Goal: Complete application form

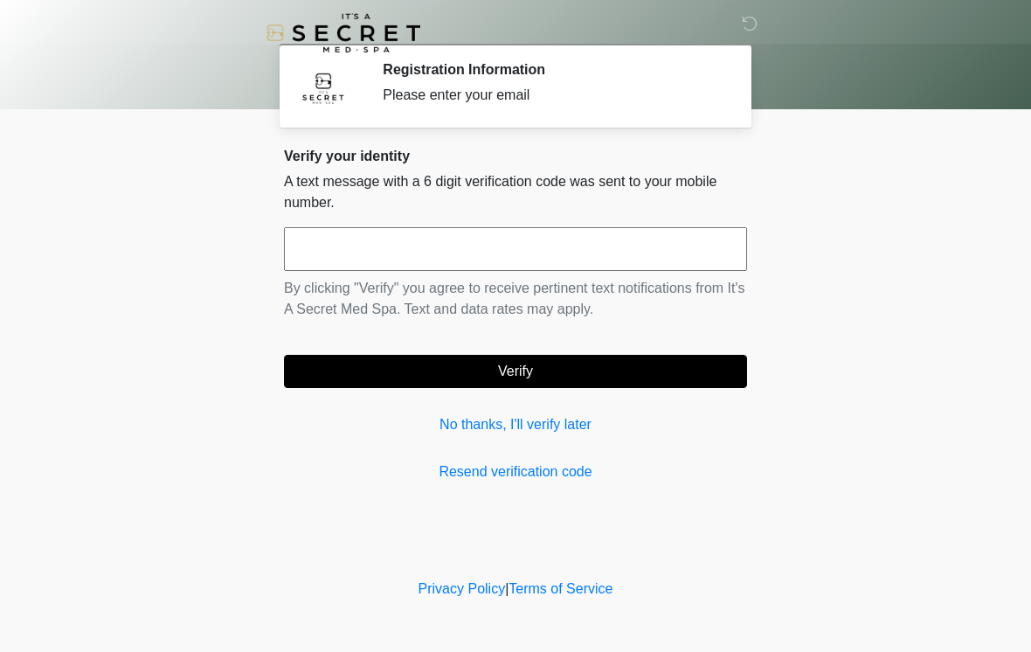
click at [595, 243] on input "text" at bounding box center [515, 249] width 463 height 44
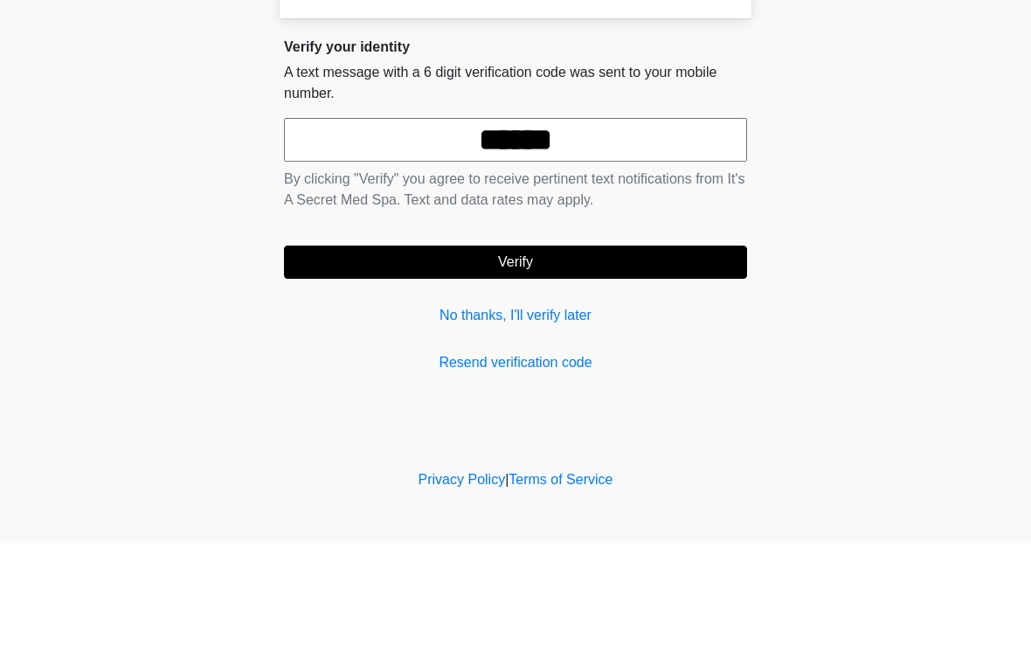
type input "******"
click at [643, 355] on button "Verify" at bounding box center [515, 371] width 463 height 33
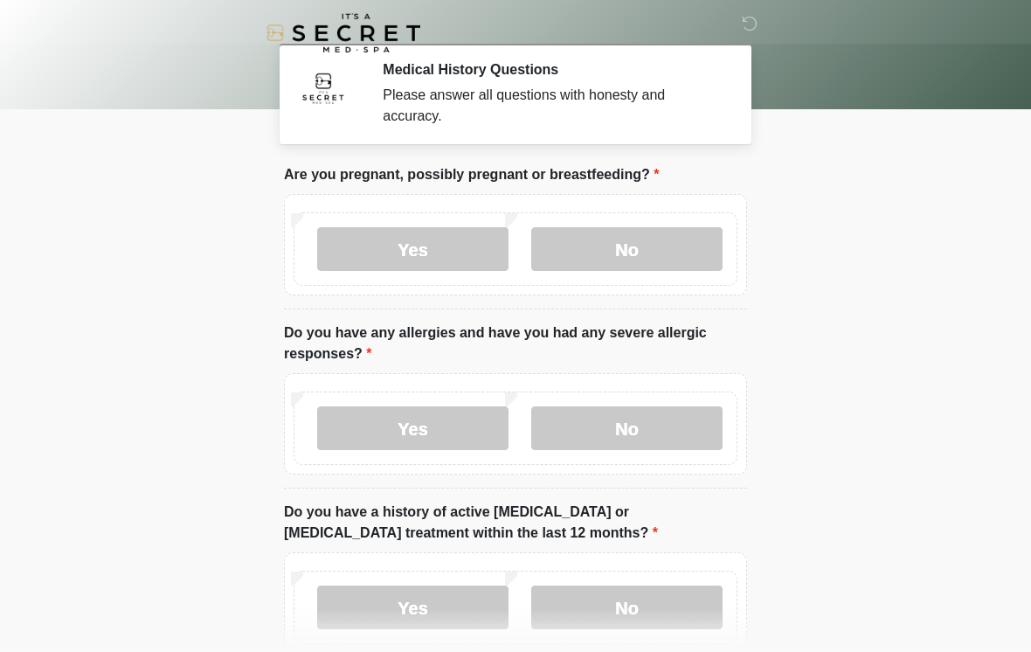
click at [658, 247] on label "No" at bounding box center [626, 249] width 191 height 44
click at [607, 420] on label "No" at bounding box center [626, 428] width 191 height 44
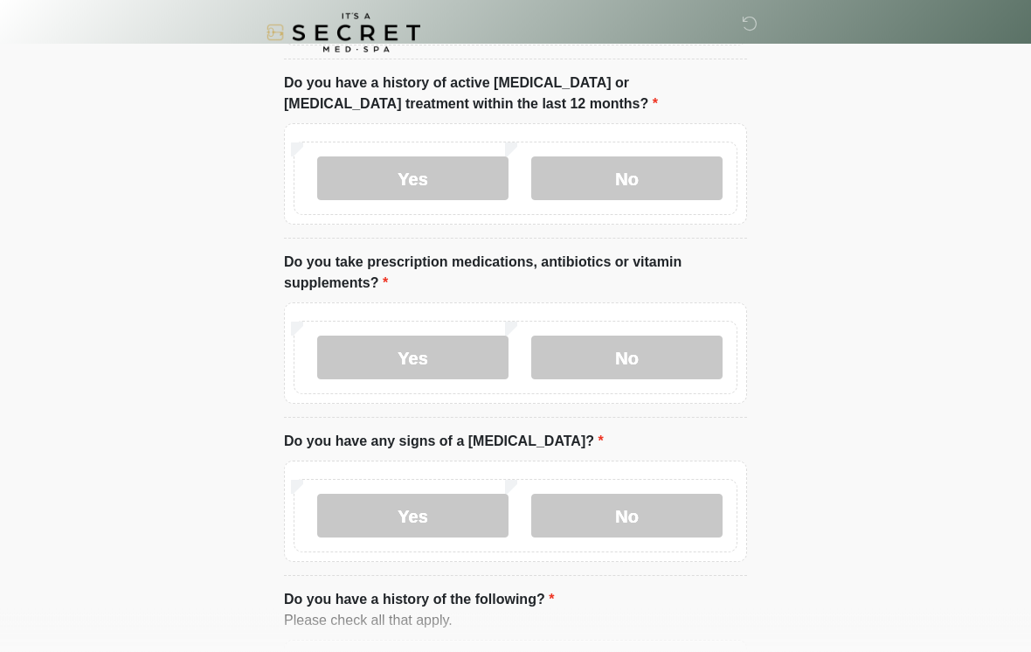
click at [660, 176] on label "No" at bounding box center [626, 179] width 191 height 44
click at [426, 353] on label "Yes" at bounding box center [412, 357] width 191 height 44
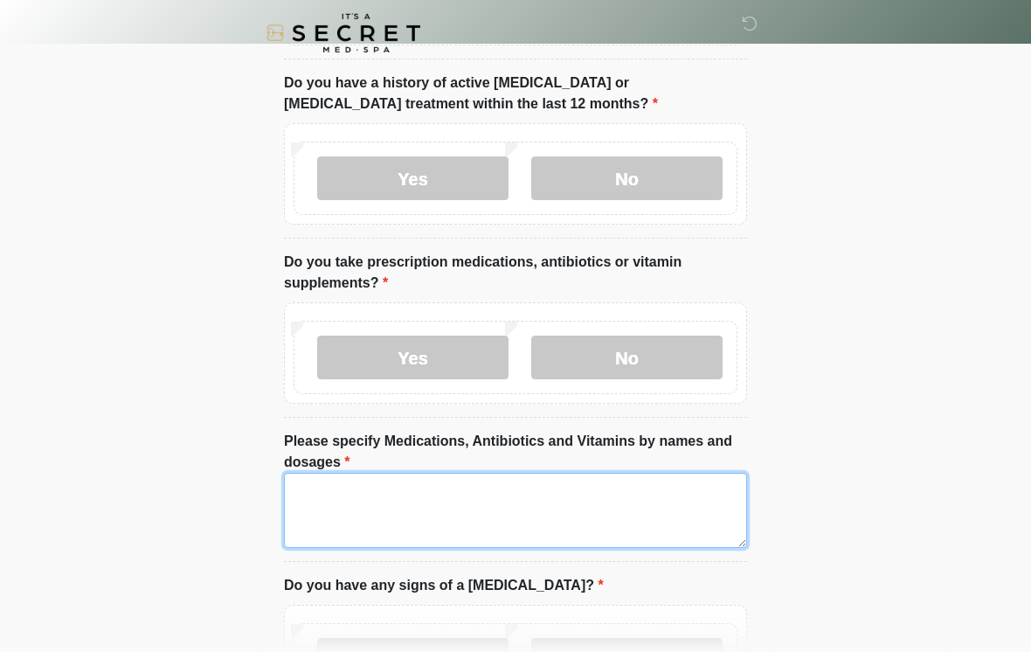
click at [436, 475] on textarea "Please specify Medications, Antibiotics and Vitamins by names and dosages" at bounding box center [515, 510] width 463 height 75
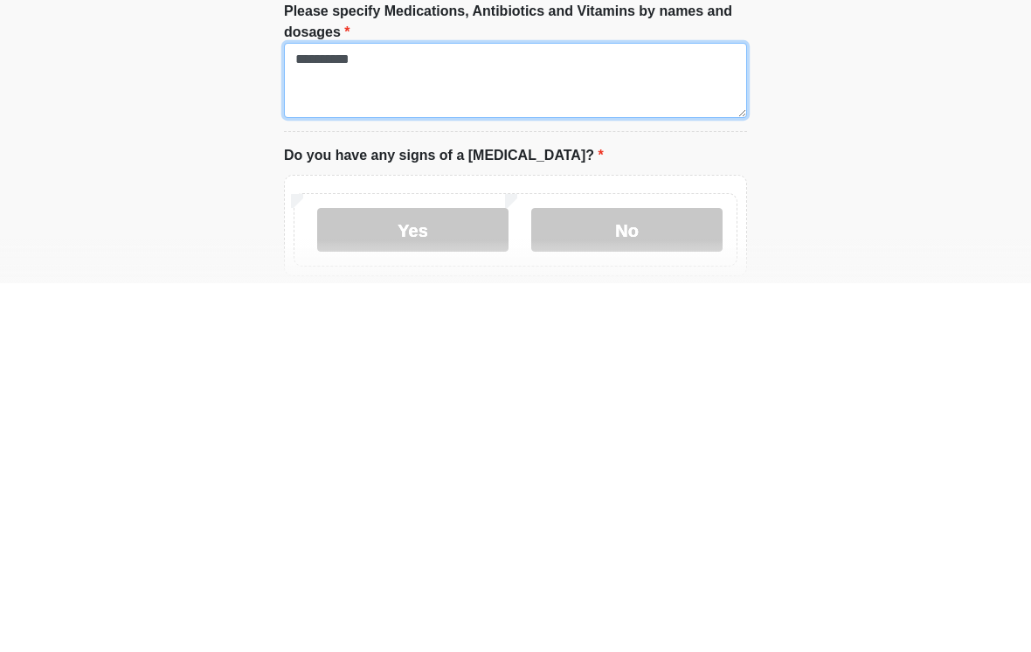
type textarea "**********"
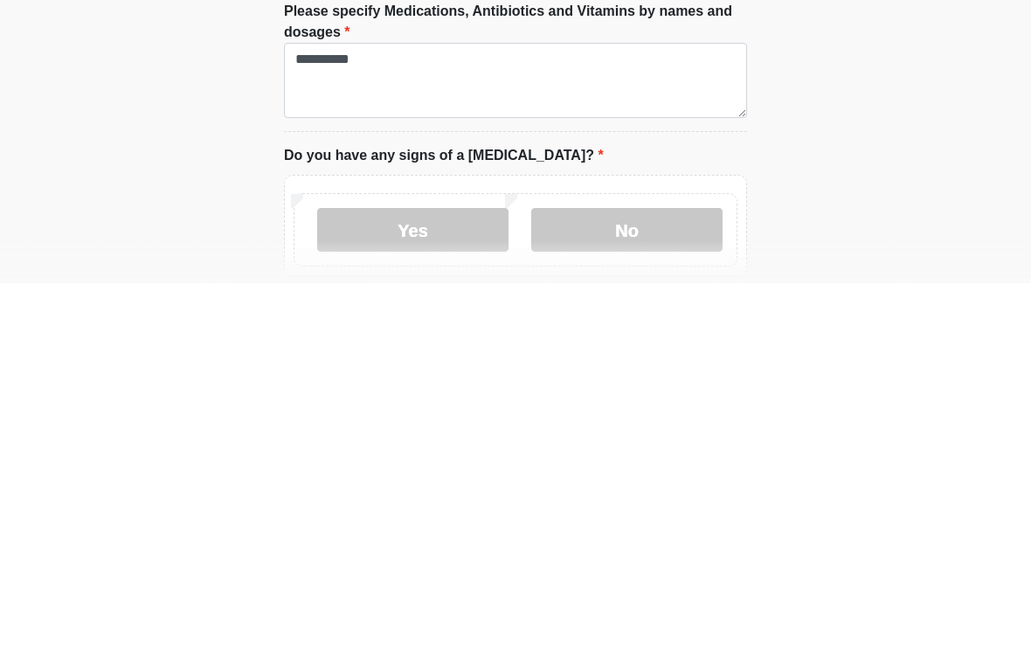
click at [652, 577] on label "No" at bounding box center [626, 599] width 191 height 44
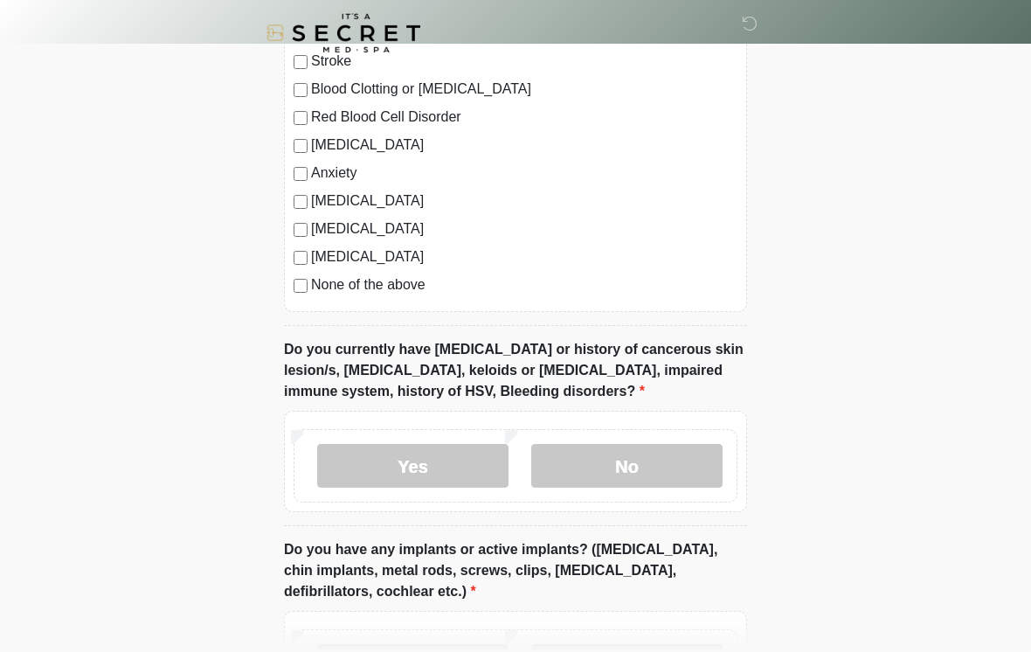
scroll to position [1258, 0]
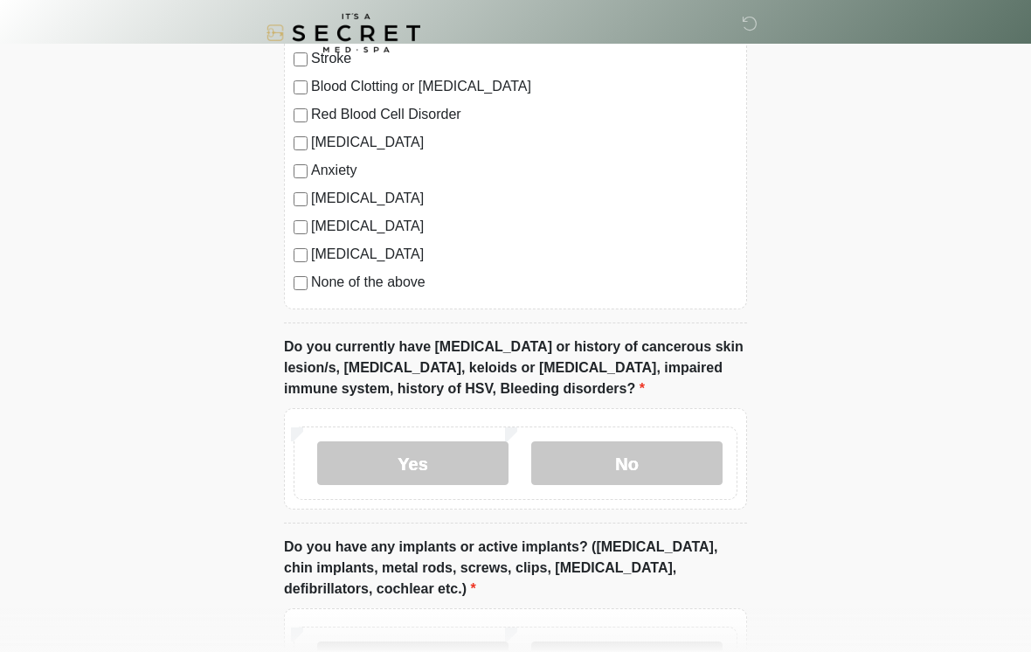
click at [311, 132] on label "Depression" at bounding box center [524, 142] width 426 height 21
click at [629, 467] on label "No" at bounding box center [626, 463] width 191 height 44
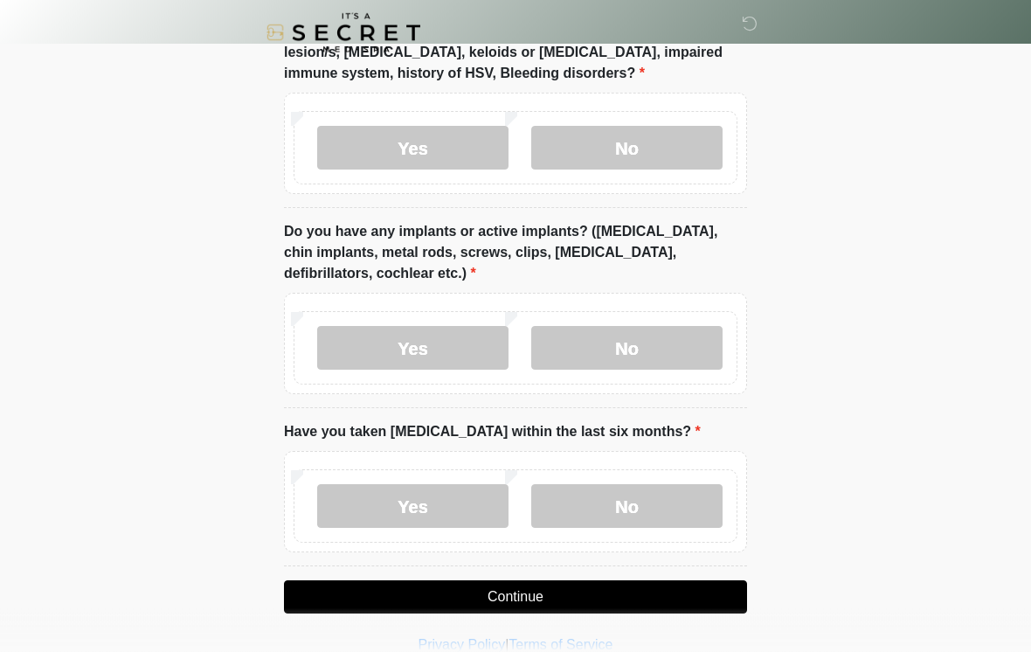
scroll to position [1598, 0]
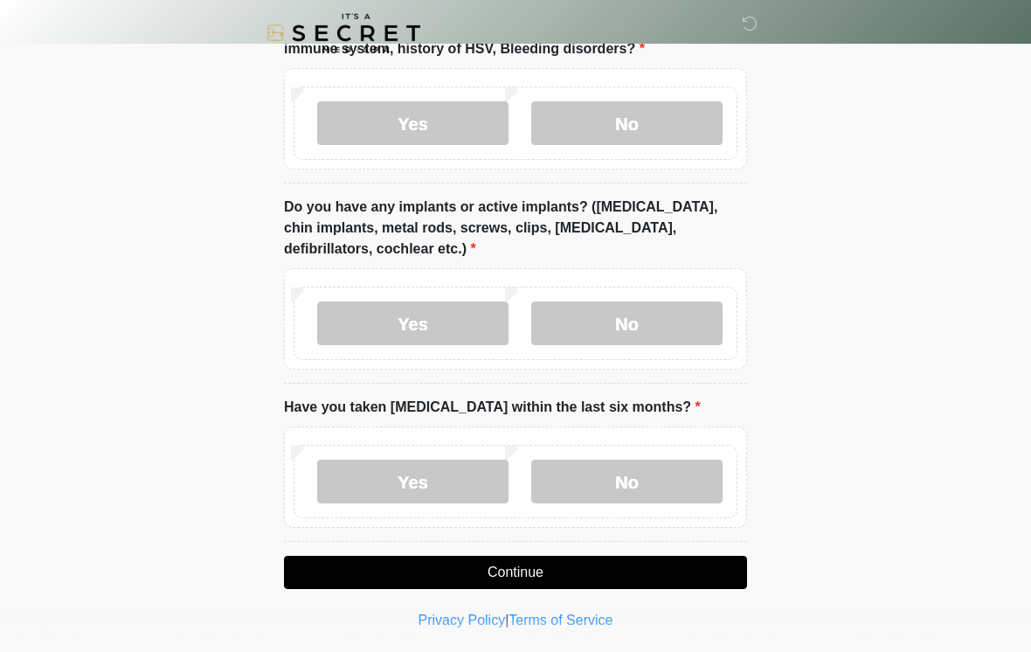
click at [653, 322] on label "No" at bounding box center [626, 323] width 191 height 44
click at [645, 464] on label "No" at bounding box center [626, 482] width 191 height 44
click at [612, 569] on button "Continue" at bounding box center [515, 572] width 463 height 33
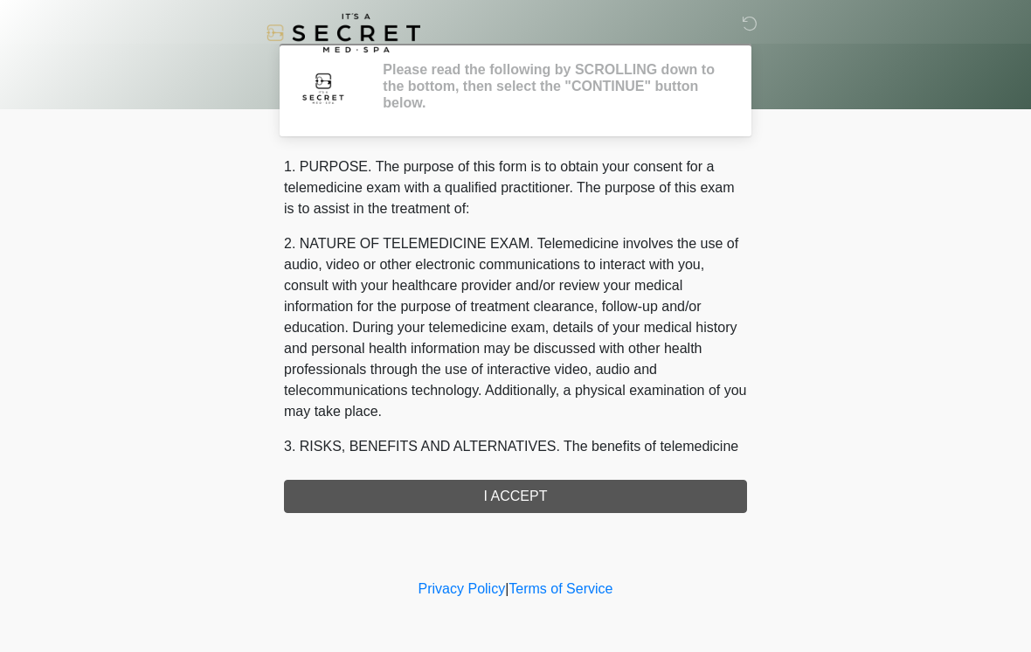
scroll to position [0, 0]
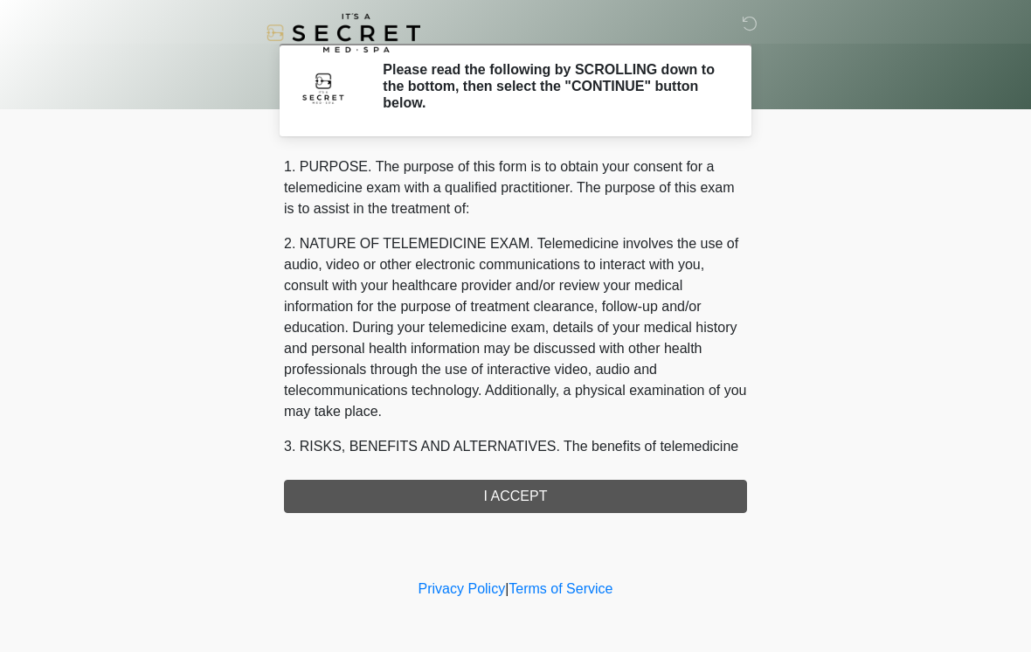
click at [589, 492] on div "1. PURPOSE. The purpose of this form is to obtain your consent for a telemedici…" at bounding box center [515, 334] width 463 height 356
click at [506, 492] on div "1. PURPOSE. The purpose of this form is to obtain your consent for a telemedici…" at bounding box center [515, 334] width 463 height 356
click at [550, 493] on div "1. PURPOSE. The purpose of this form is to obtain your consent for a telemedici…" at bounding box center [515, 334] width 463 height 356
click at [509, 483] on div "1. PURPOSE. The purpose of this form is to obtain your consent for a telemedici…" at bounding box center [515, 334] width 463 height 356
click at [504, 497] on div "1. PURPOSE. The purpose of this form is to obtain your consent for a telemedici…" at bounding box center [515, 334] width 463 height 356
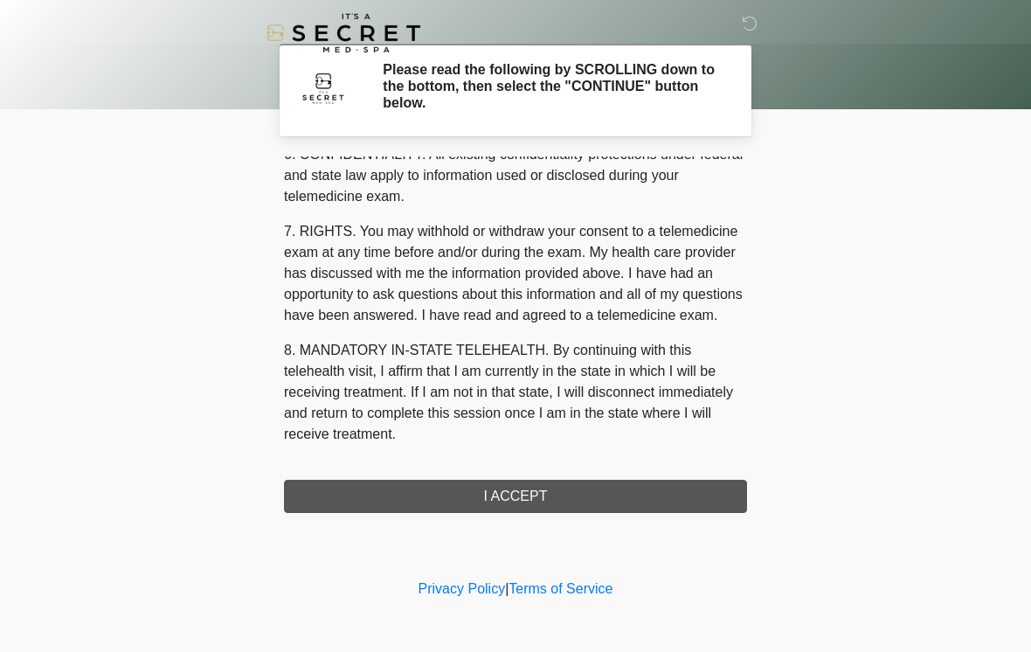
scroll to position [711, 0]
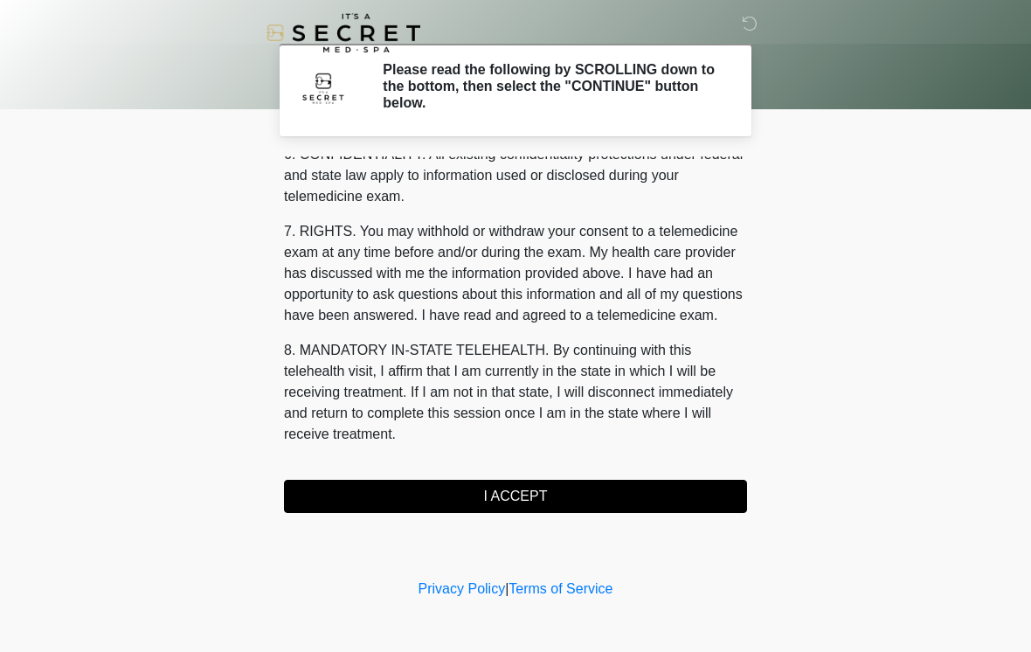
click at [560, 495] on button "I ACCEPT" at bounding box center [515, 496] width 463 height 33
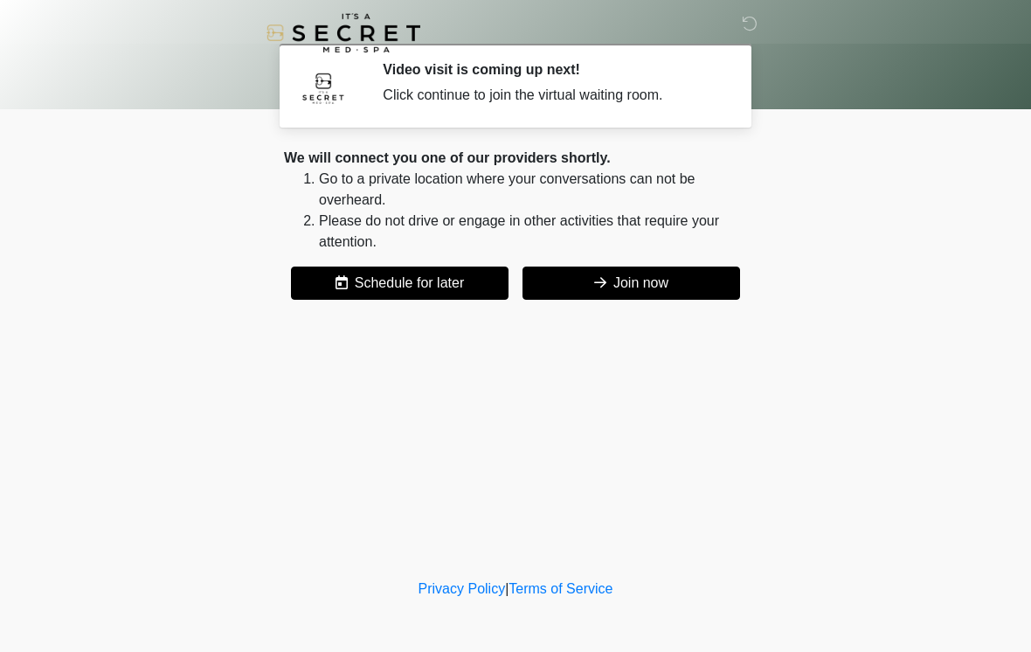
click at [651, 280] on button "Join now" at bounding box center [631, 282] width 218 height 33
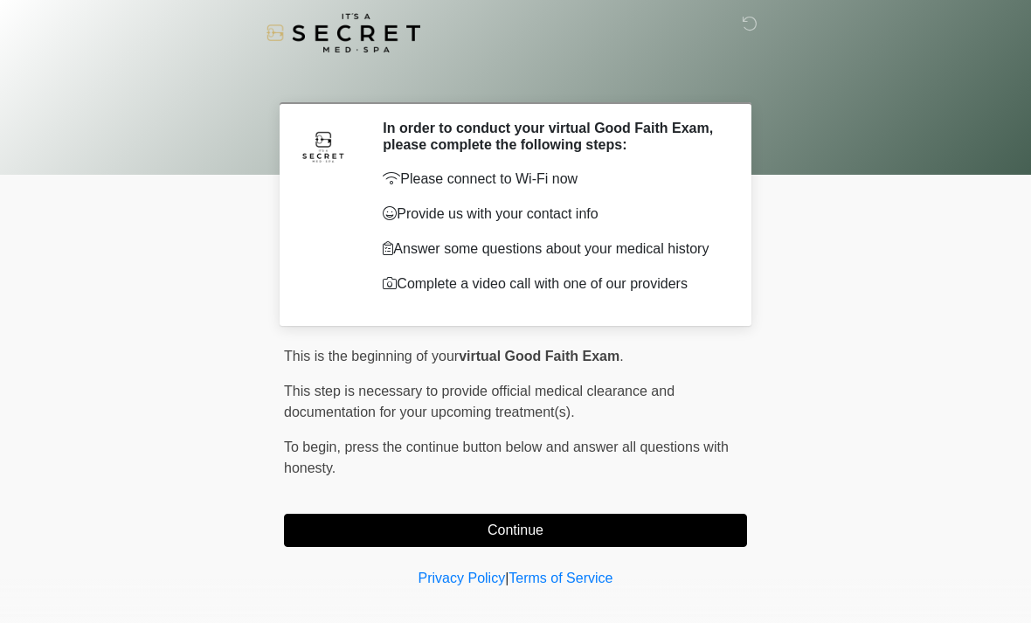
click at [504, 539] on button "Continue" at bounding box center [515, 530] width 463 height 33
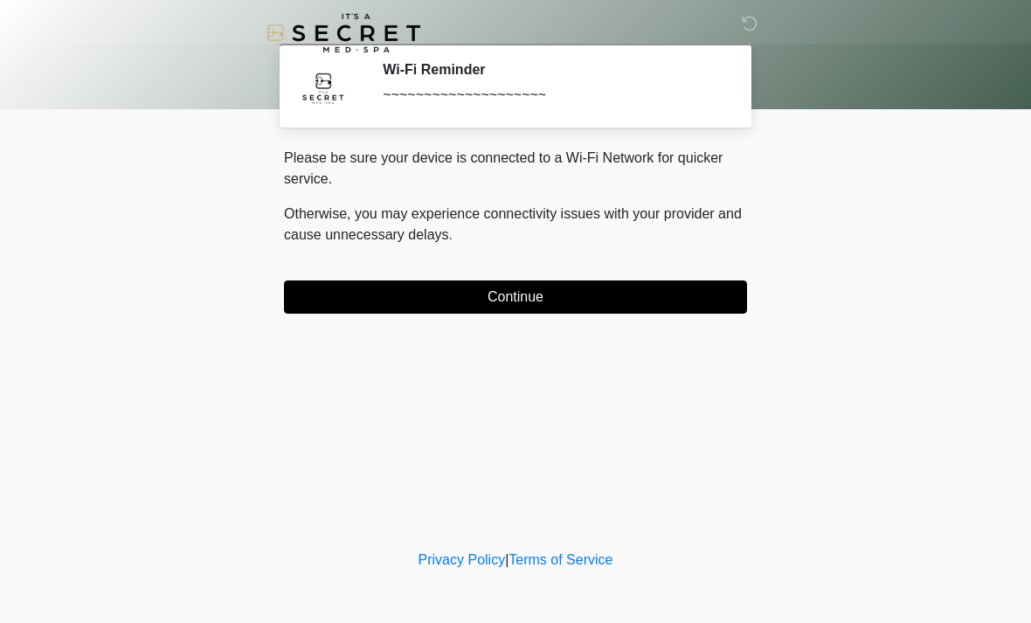
click at [454, 301] on button "Continue" at bounding box center [515, 296] width 463 height 33
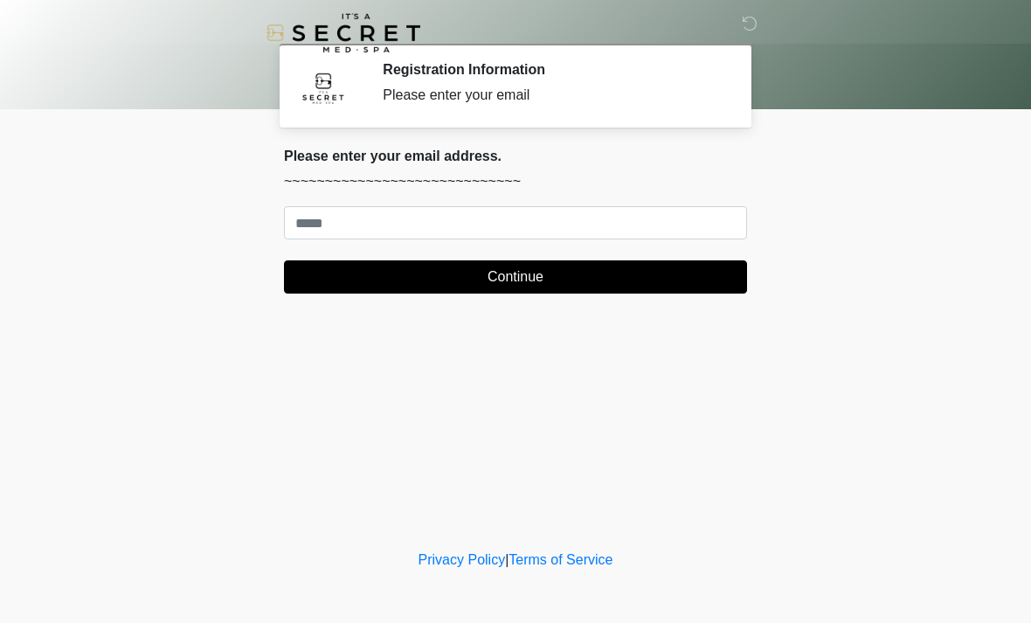
click at [392, 203] on div "Please enter your email address. ~~~~~~~~~~~~~~~~~~~~~~~~~~~~~ Continue" at bounding box center [515, 221] width 463 height 146
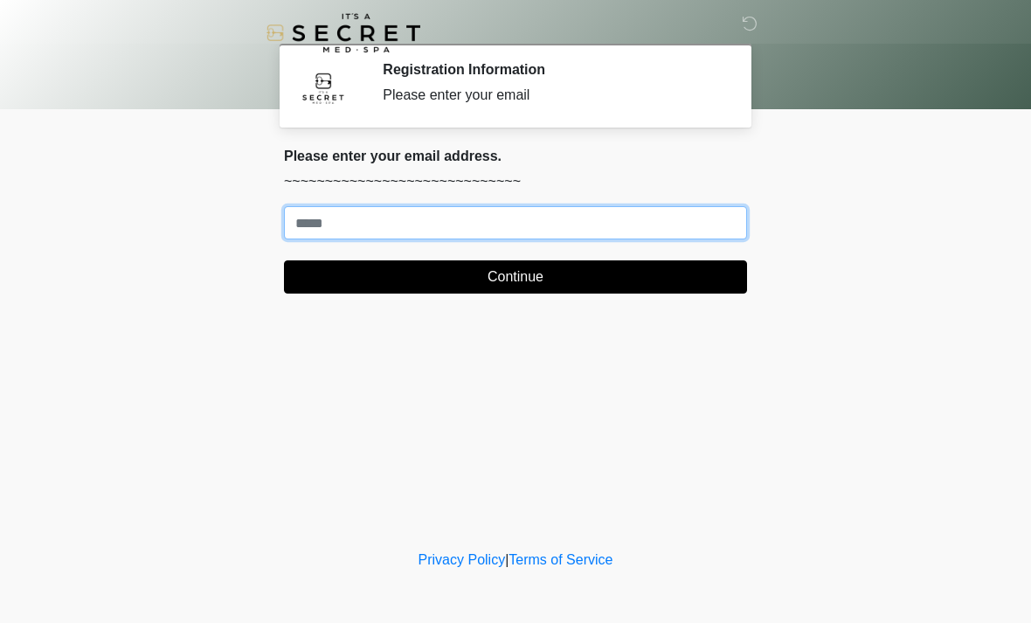
click at [520, 218] on input "Where should we email your treatment plan?" at bounding box center [515, 222] width 463 height 33
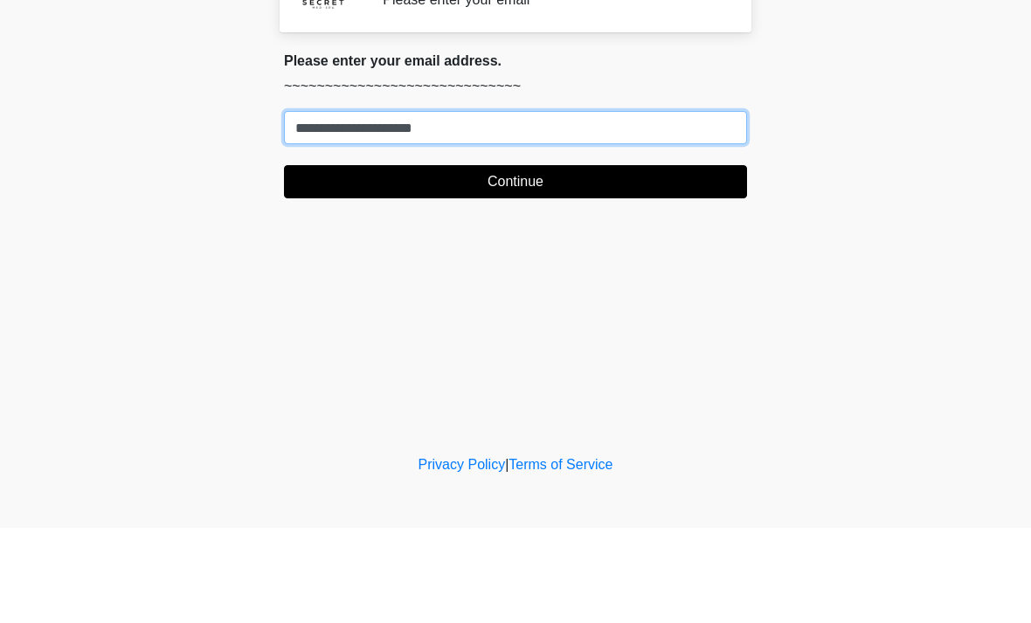
type input "**********"
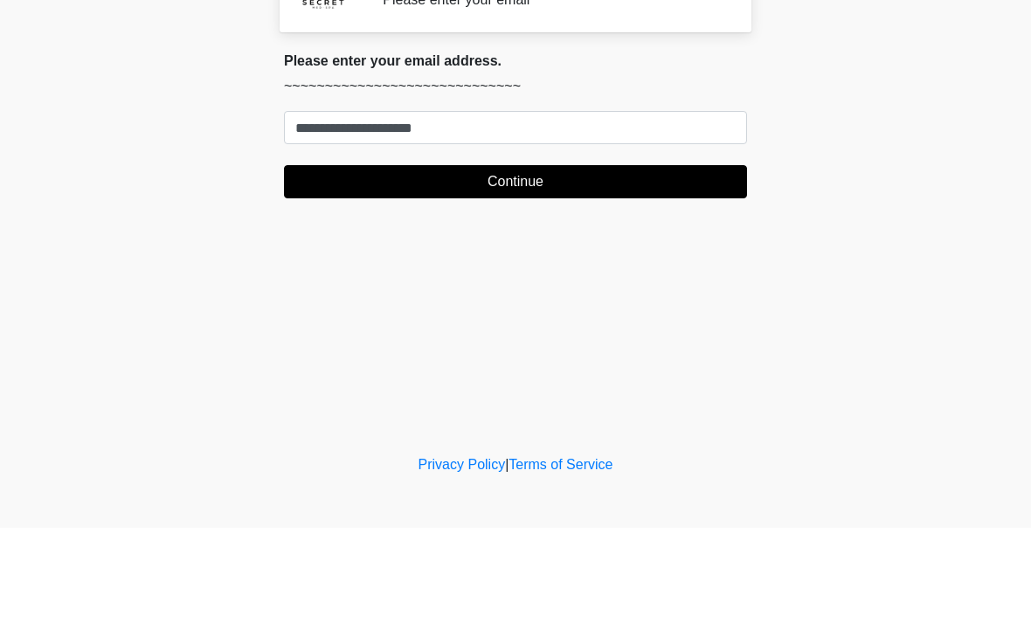
click at [577, 260] on button "Continue" at bounding box center [515, 276] width 463 height 33
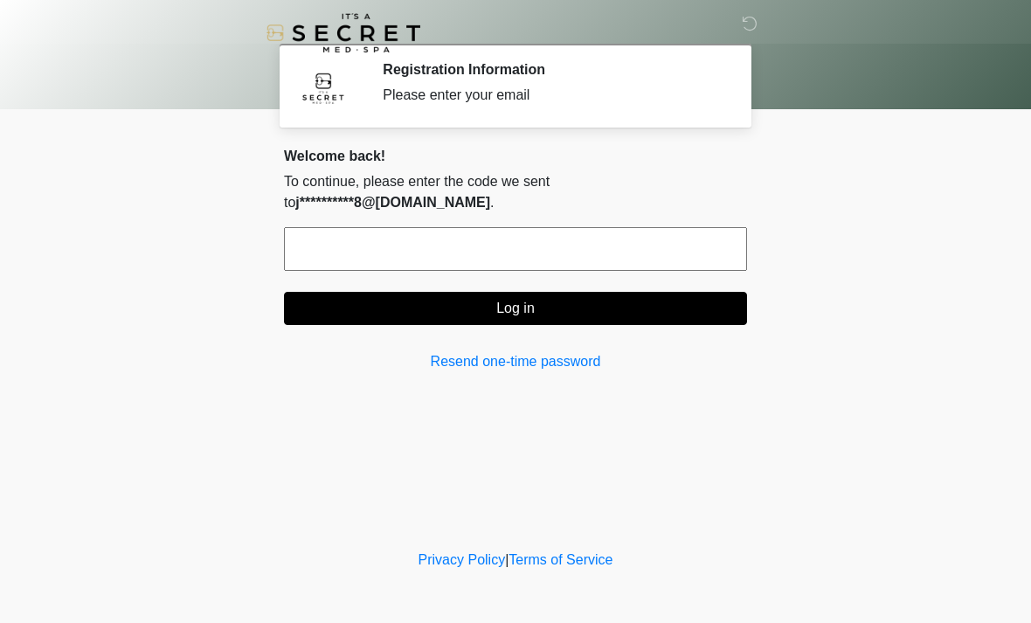
click at [651, 227] on input "text" at bounding box center [515, 249] width 463 height 44
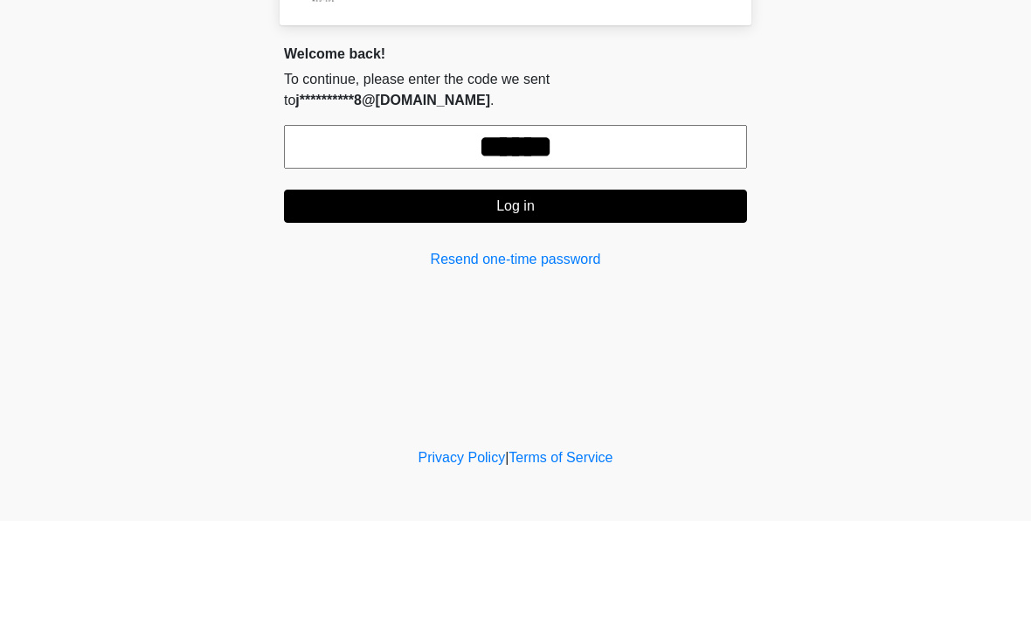
type input "******"
click at [479, 292] on button "Log in" at bounding box center [515, 308] width 463 height 33
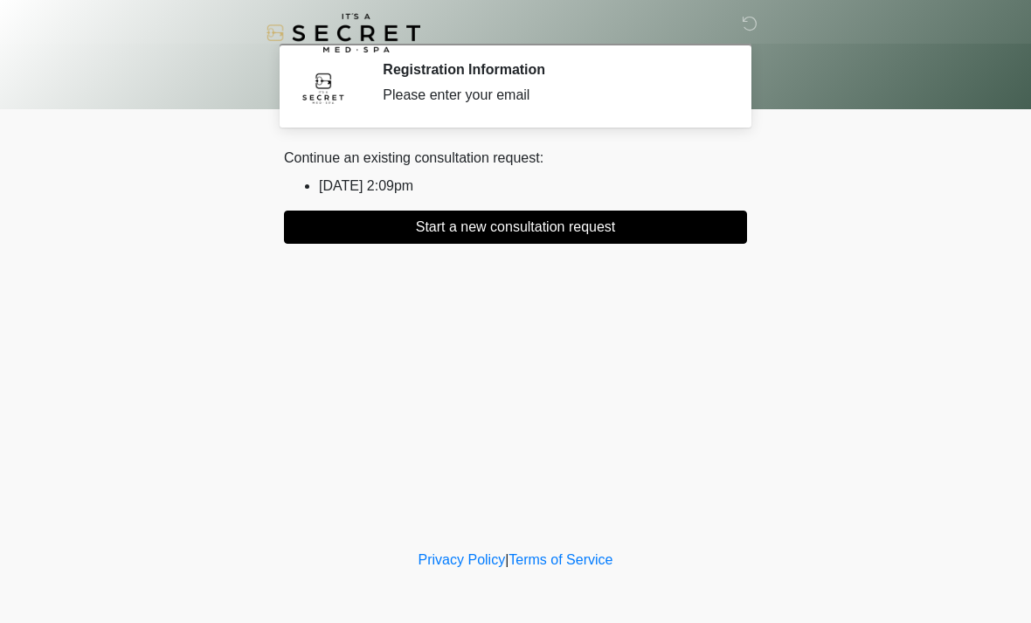
click at [550, 218] on button "Start a new consultation request" at bounding box center [515, 227] width 463 height 33
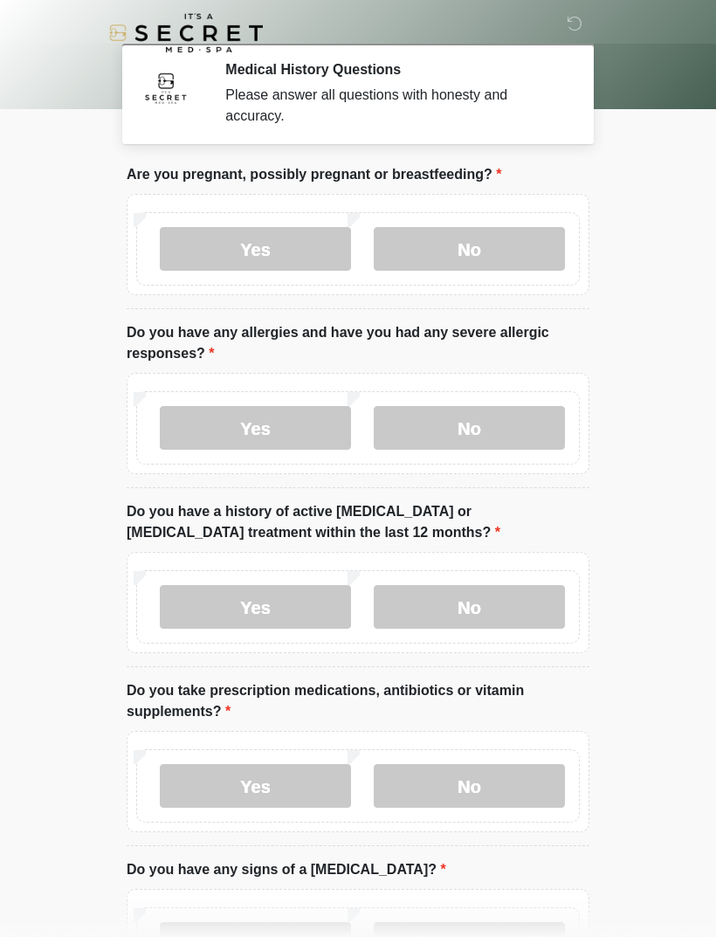
click at [632, 535] on body "‎ ‎ Medical History Questions Please answer all questions with honesty and accu…" at bounding box center [358, 468] width 716 height 937
click at [515, 253] on label "No" at bounding box center [469, 249] width 191 height 44
click at [522, 429] on label "No" at bounding box center [469, 428] width 191 height 44
click at [537, 612] on label "No" at bounding box center [469, 607] width 191 height 44
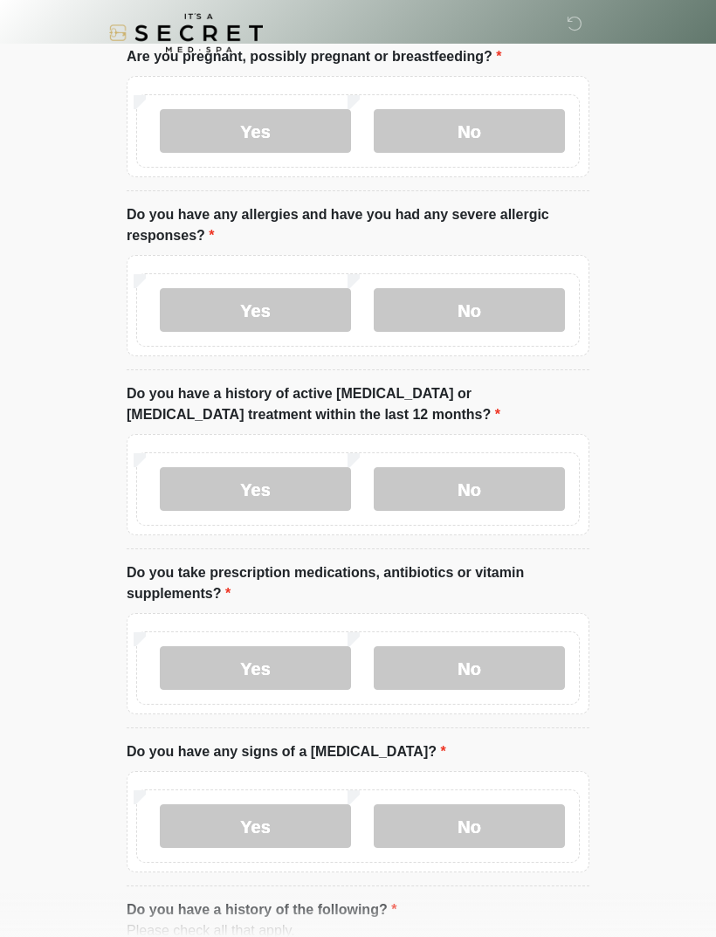
scroll to position [187, 0]
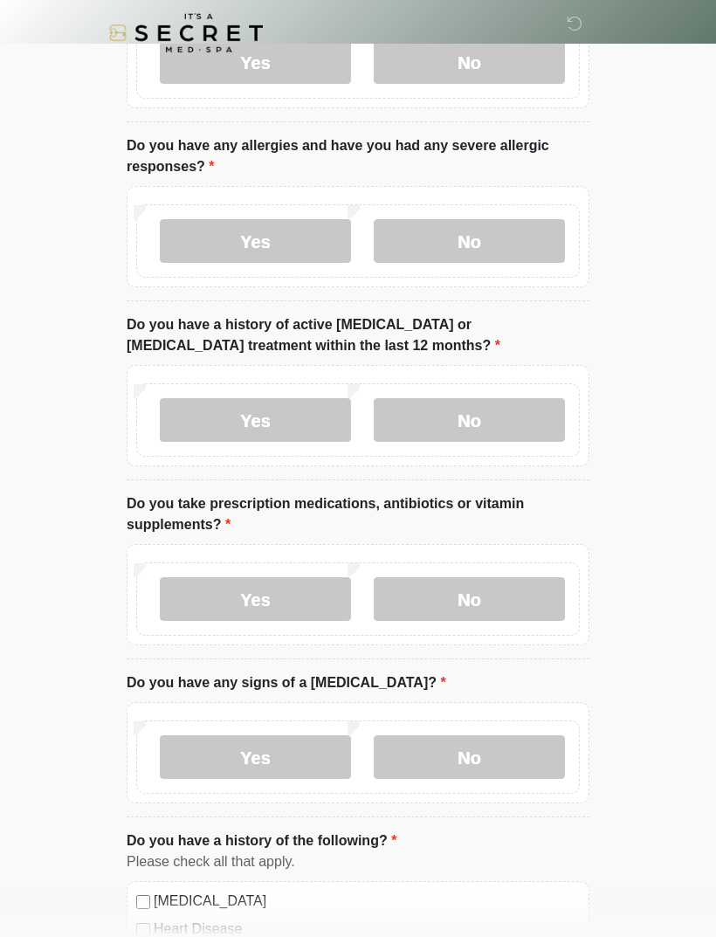
click at [522, 610] on label "No" at bounding box center [469, 599] width 191 height 44
click at [543, 622] on label "No" at bounding box center [469, 758] width 191 height 44
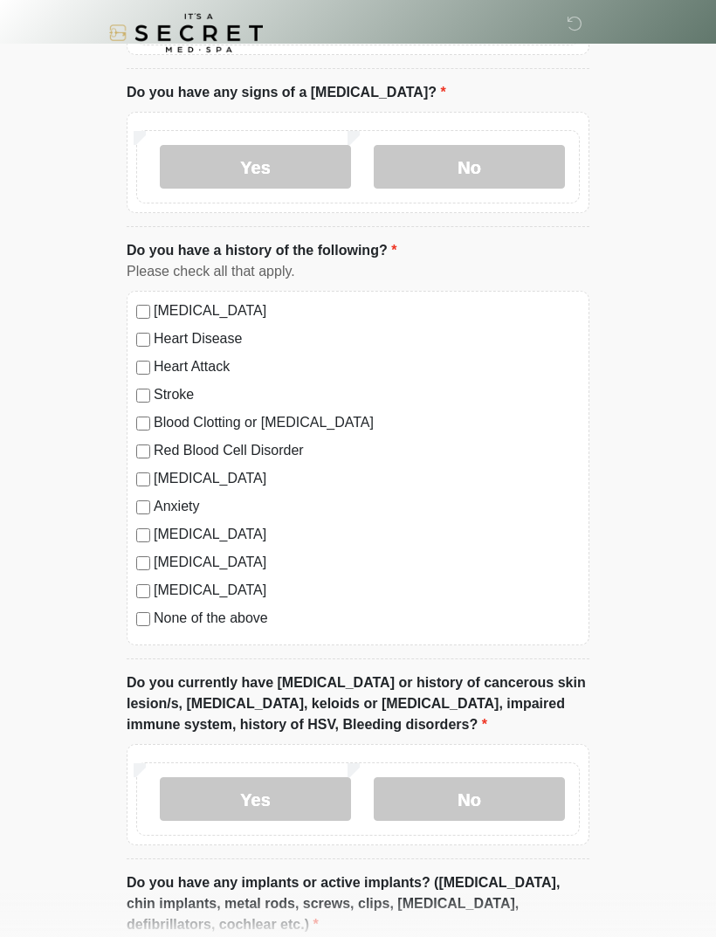
scroll to position [778, 0]
click at [225, 622] on label "None of the above" at bounding box center [367, 617] width 426 height 21
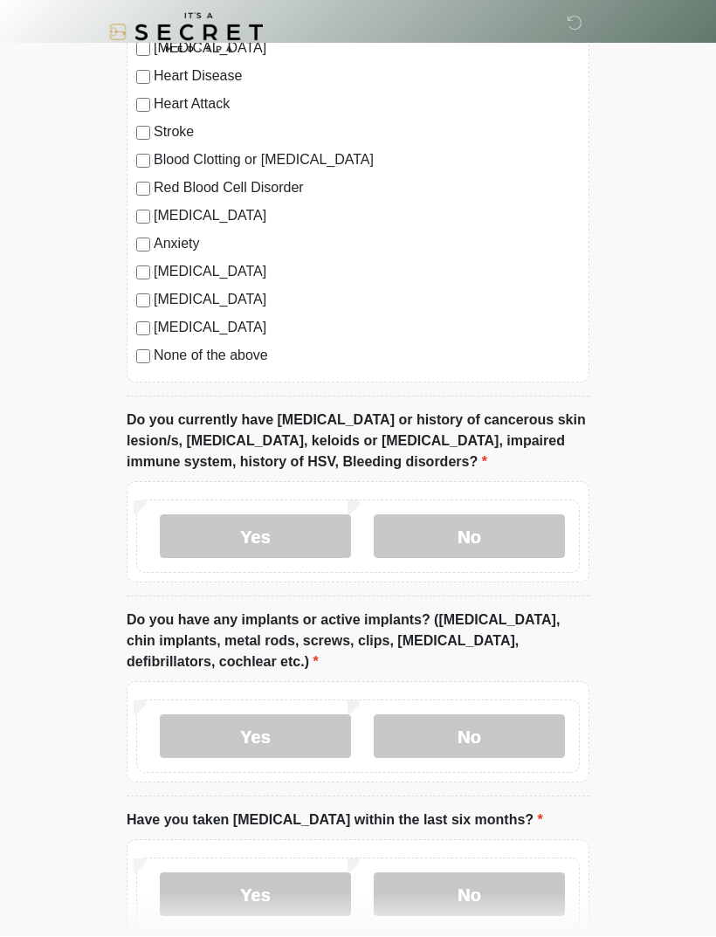
click at [518, 515] on label "No" at bounding box center [469, 537] width 191 height 44
click at [504, 622] on label "No" at bounding box center [469, 737] width 191 height 44
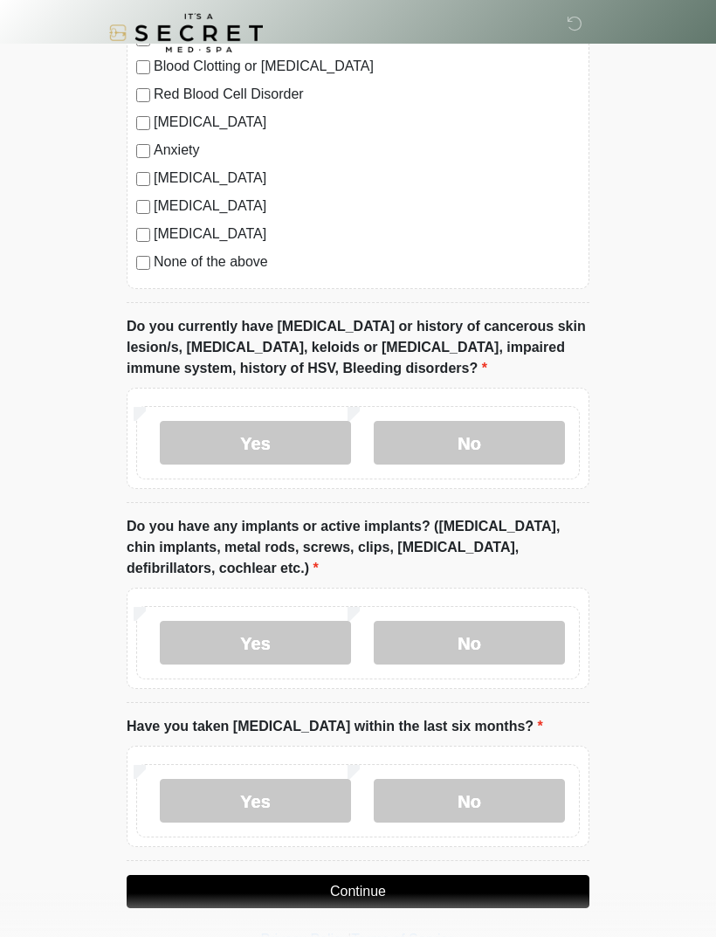
scroll to position [1140, 0]
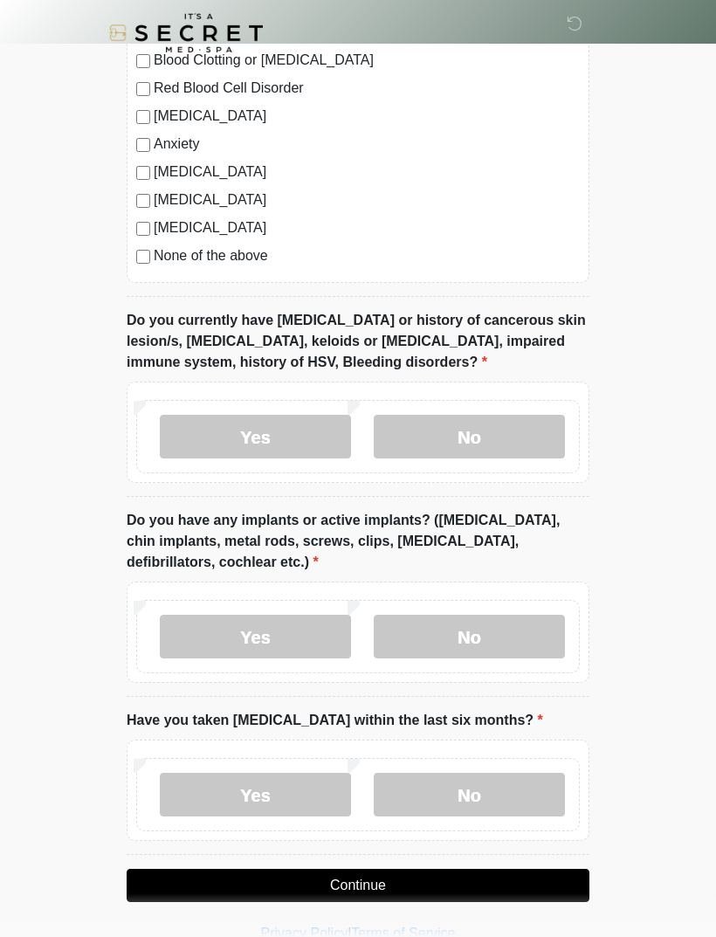
click at [505, 622] on label "No" at bounding box center [469, 795] width 191 height 44
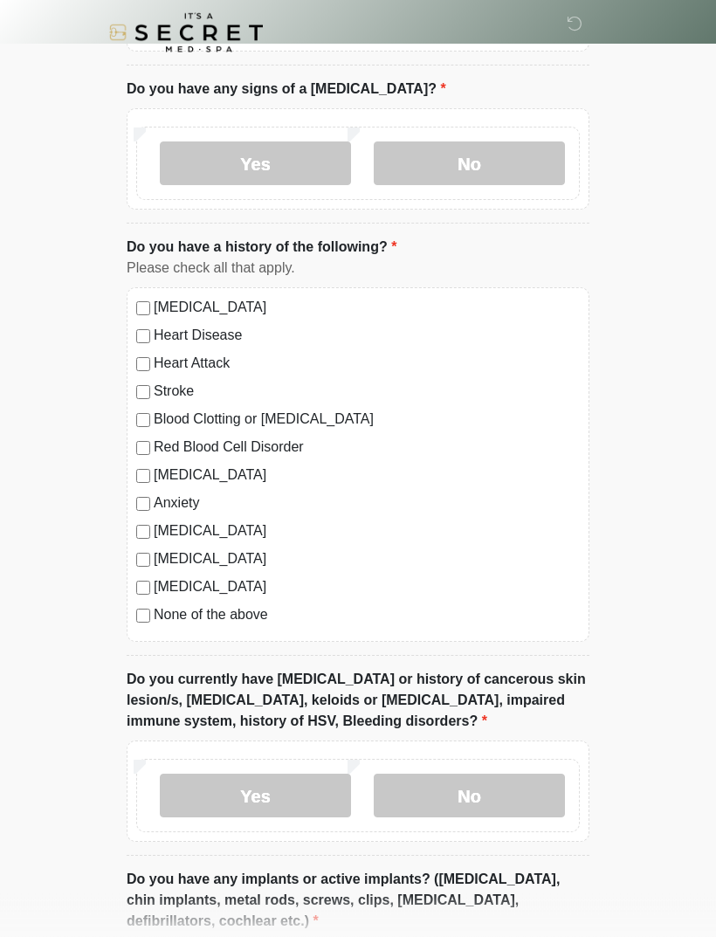
click at [290, 622] on label "Yes" at bounding box center [255, 797] width 191 height 44
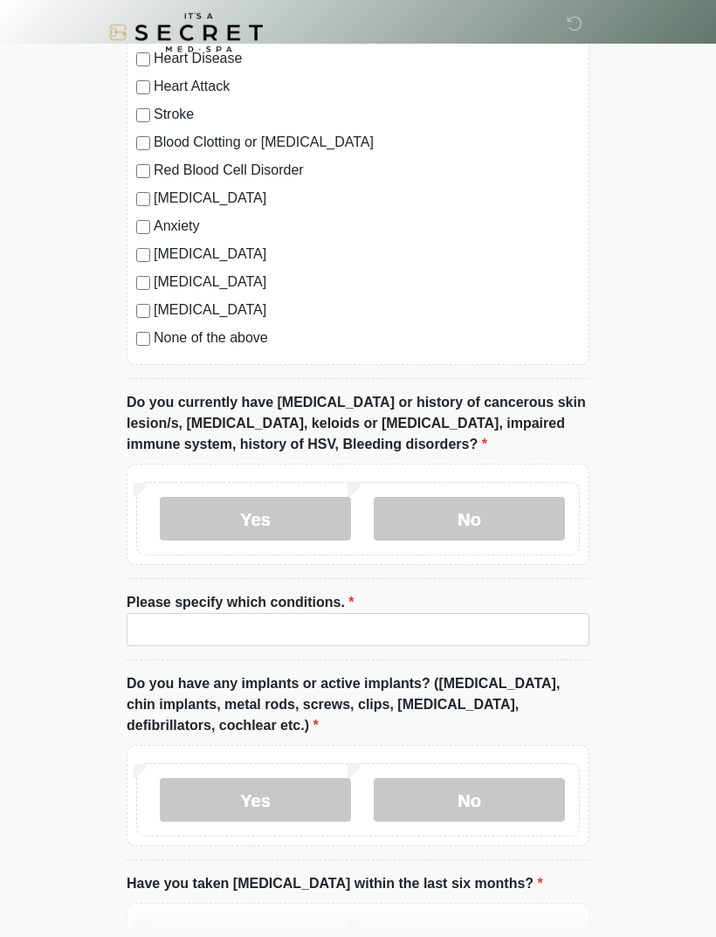
scroll to position [1062, 0]
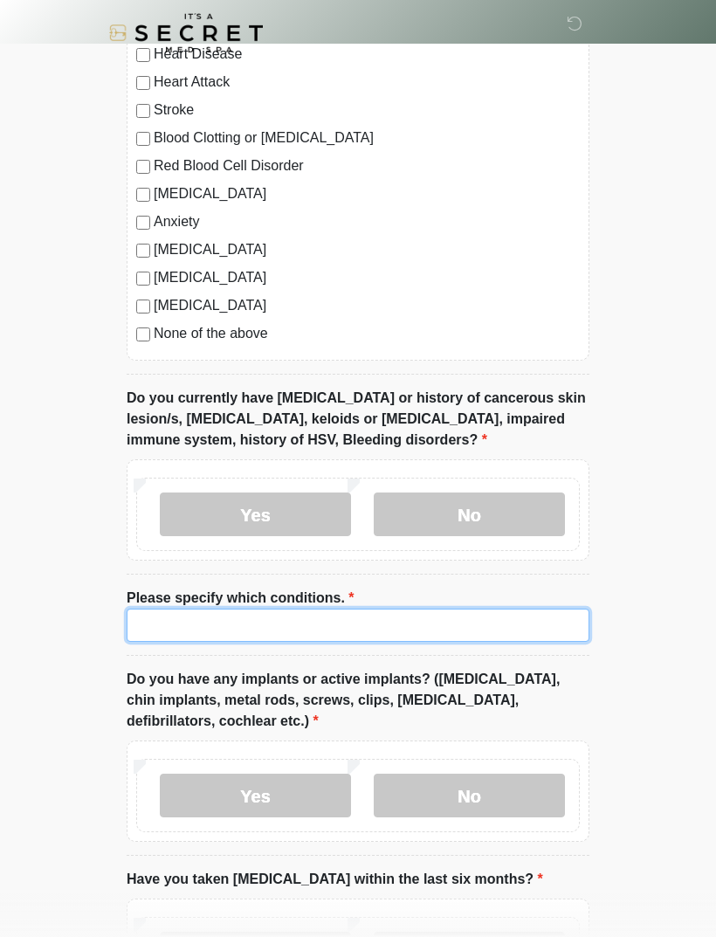
click at [394, 622] on input "Please specify which conditions." at bounding box center [358, 625] width 463 height 33
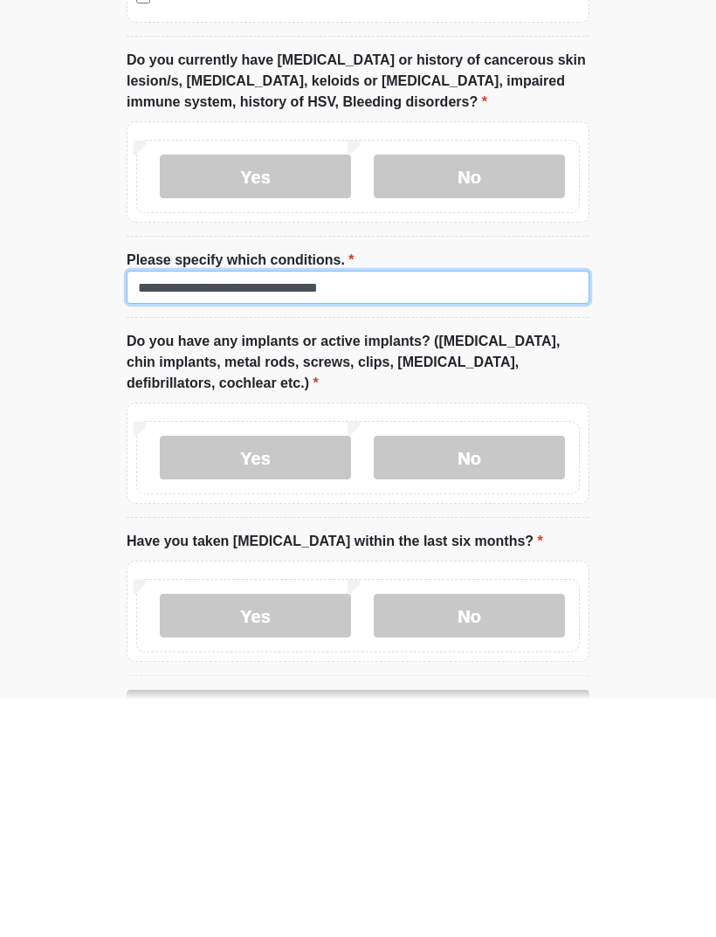
scroll to position [1276, 0]
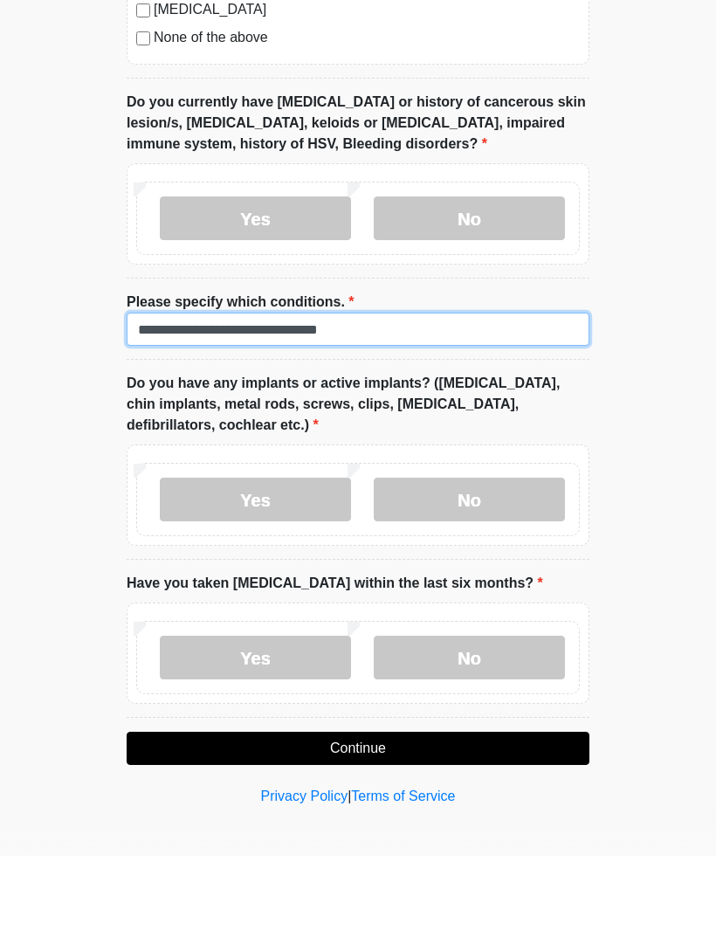
type input "**********"
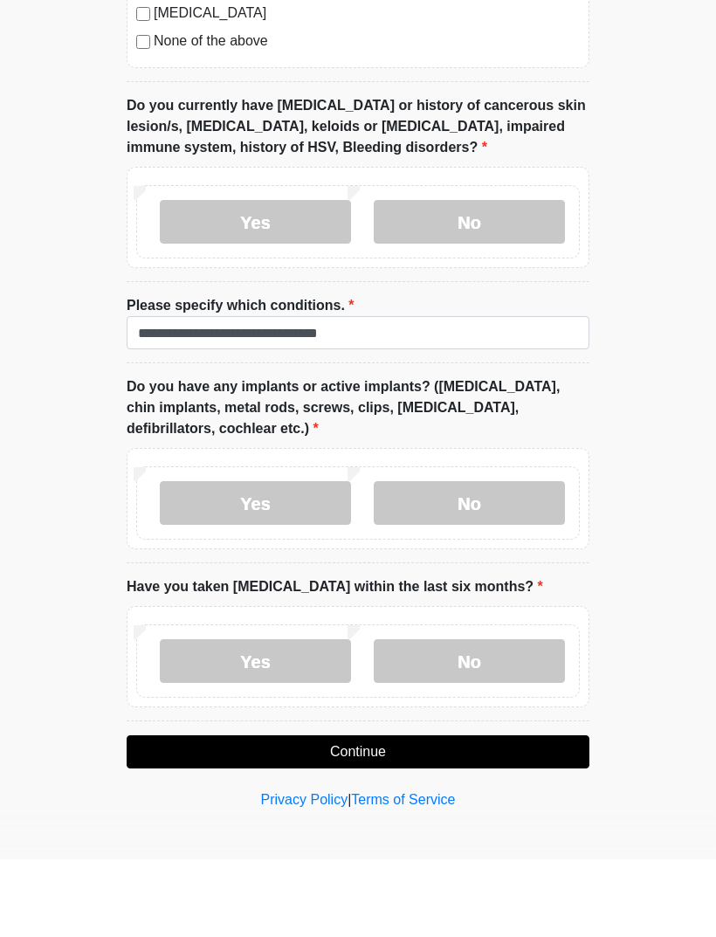
click at [556, 622] on button "Continue" at bounding box center [358, 830] width 463 height 33
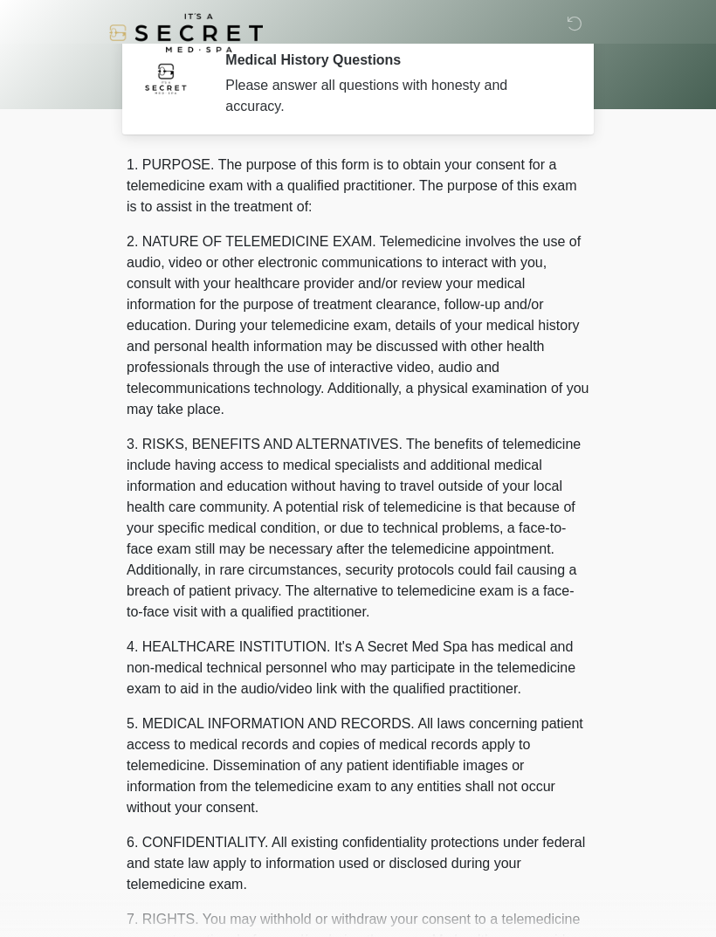
scroll to position [0, 0]
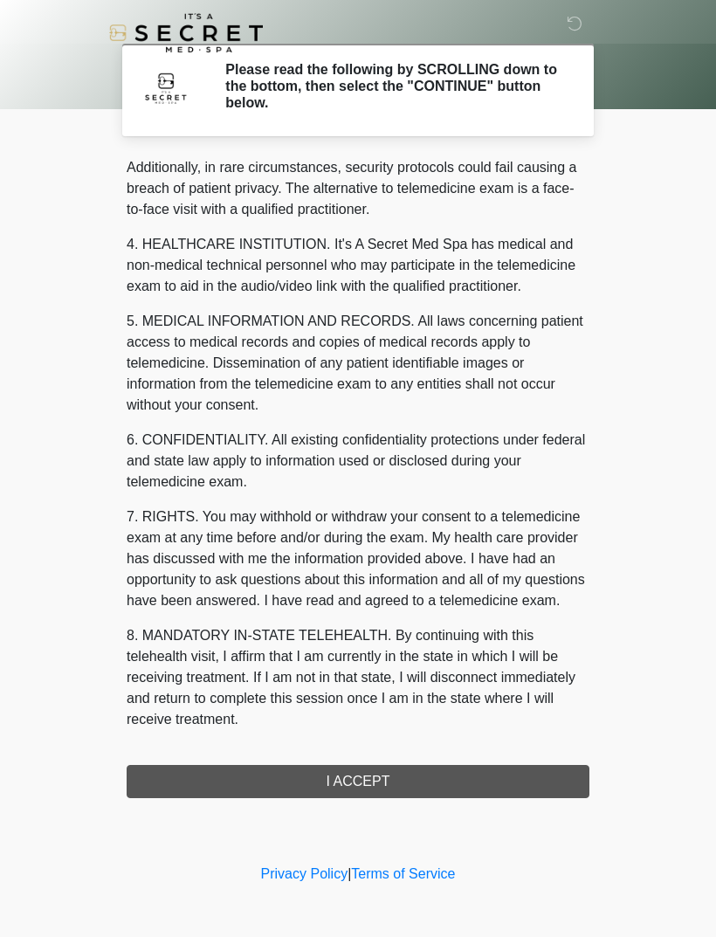
click at [444, 622] on button "I ACCEPT" at bounding box center [358, 781] width 463 height 33
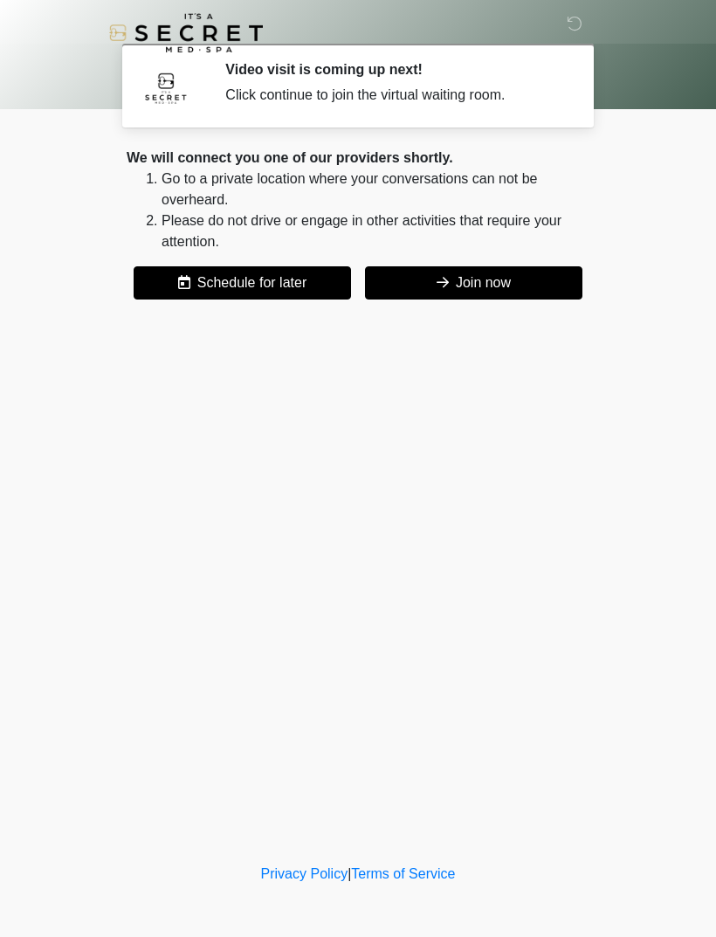
click at [505, 292] on button "Join now" at bounding box center [474, 282] width 218 height 33
